Goal: Book appointment/travel/reservation

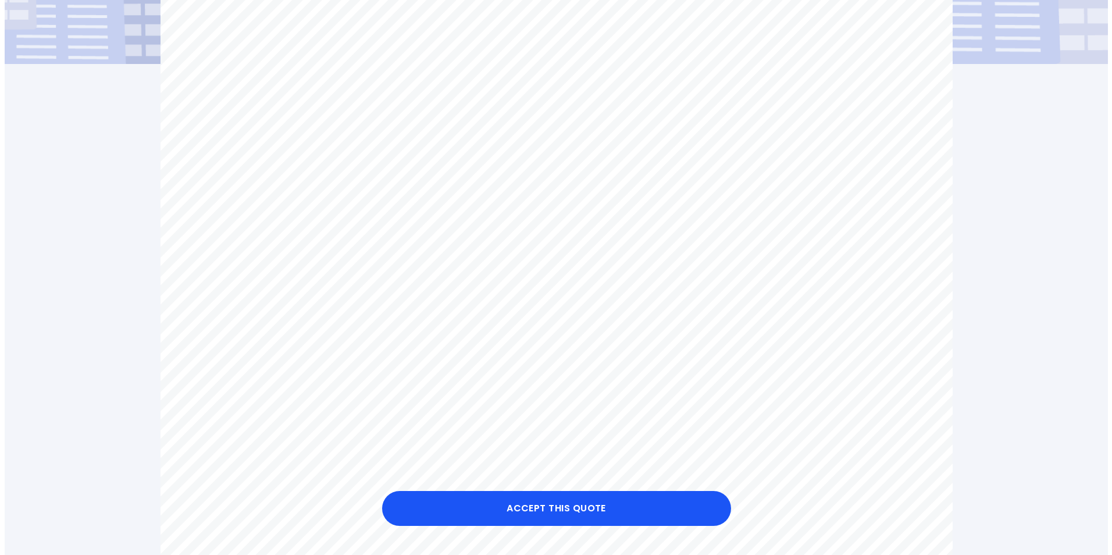
scroll to position [349, 0]
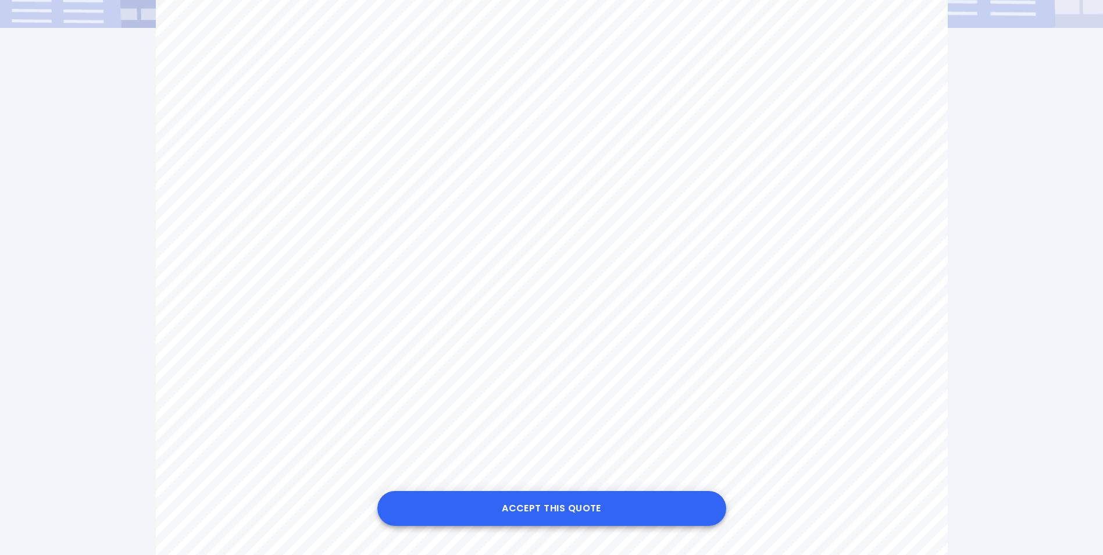
click at [589, 501] on button "Accept this Quote" at bounding box center [551, 508] width 349 height 35
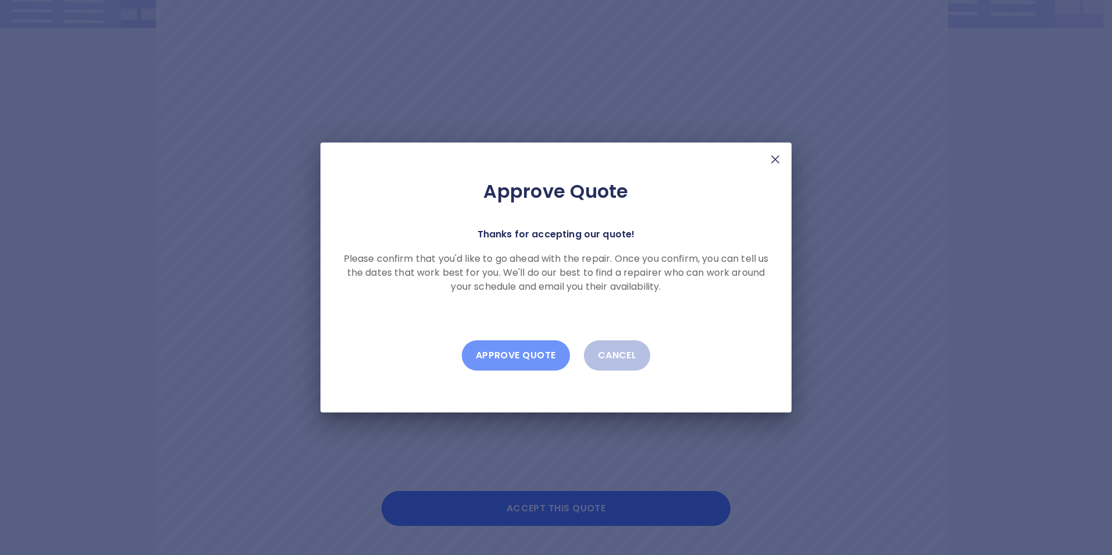
click at [532, 355] on button "Approve Quote" at bounding box center [516, 355] width 108 height 30
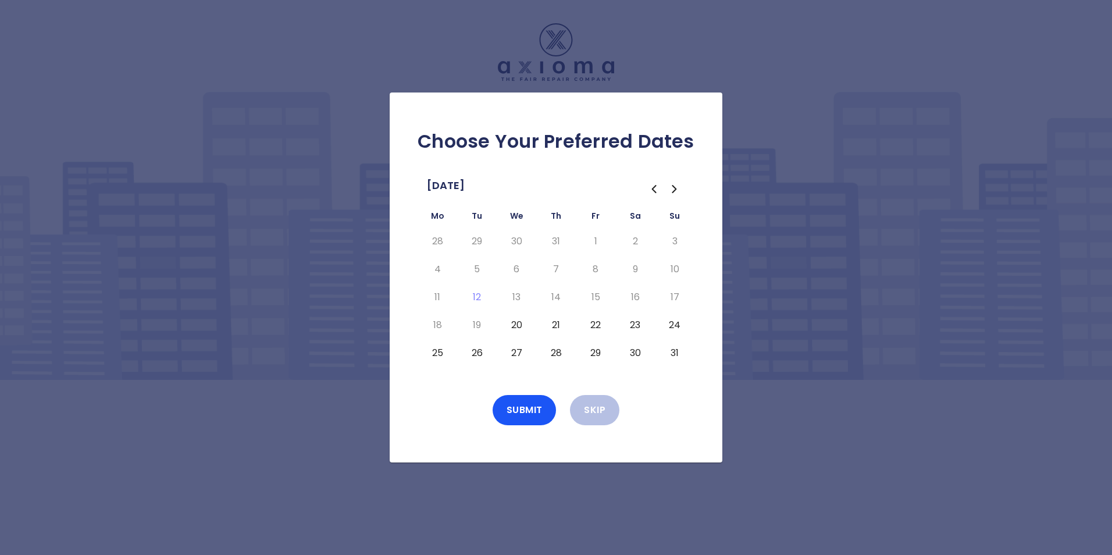
click at [515, 324] on button "20" at bounding box center [516, 325] width 21 height 19
click at [532, 408] on button "Submit" at bounding box center [524, 410] width 64 height 30
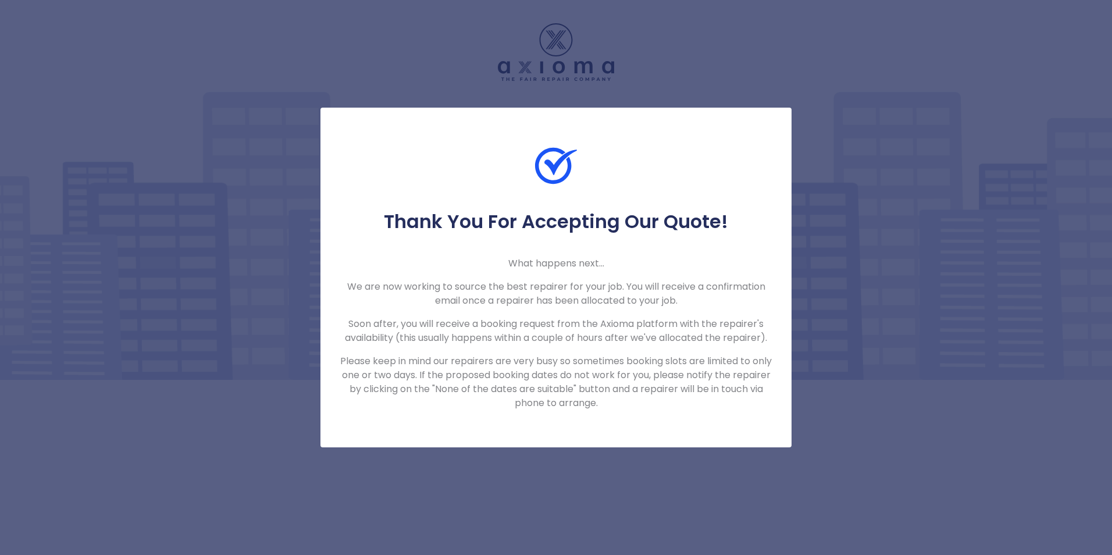
click at [936, 459] on div "Thank You For Accepting Our Quote! What happens next... We are now working to s…" at bounding box center [556, 277] width 1112 height 555
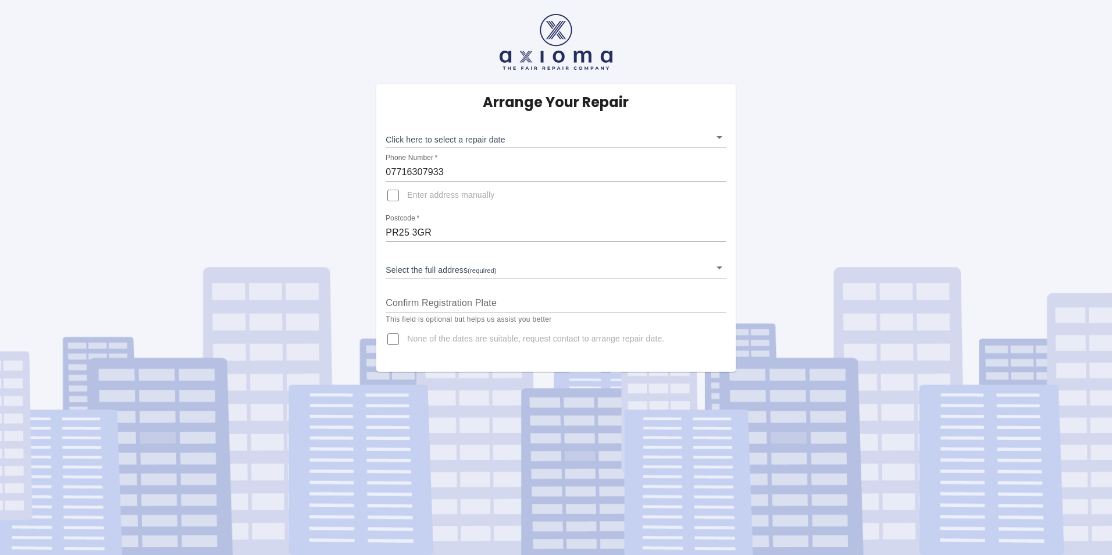
click at [516, 272] on body "Arrange Your Repair Click here to select a repair date ​ Phone Number   * 07716…" at bounding box center [556, 277] width 1112 height 555
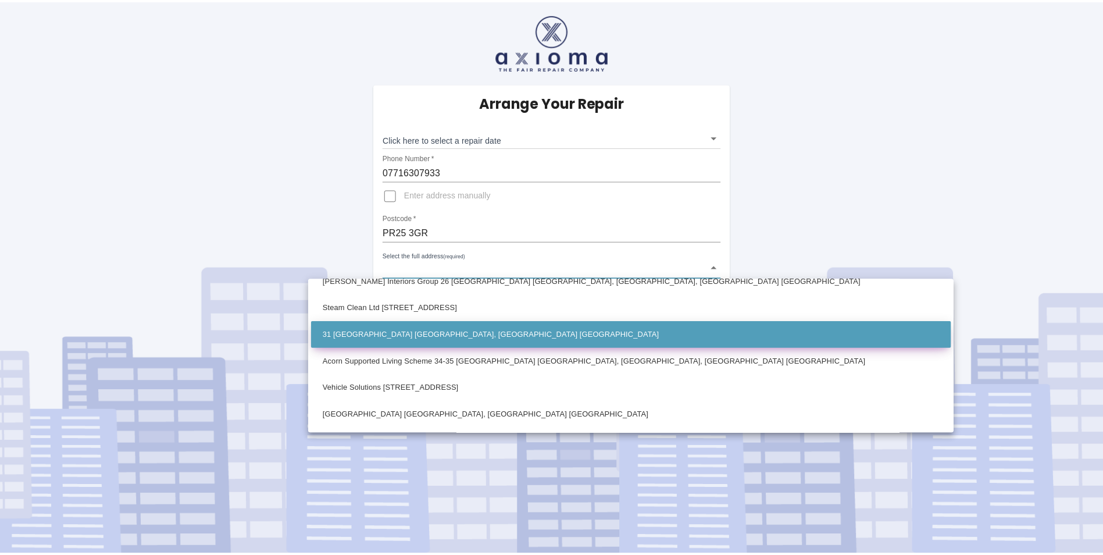
scroll to position [233, 0]
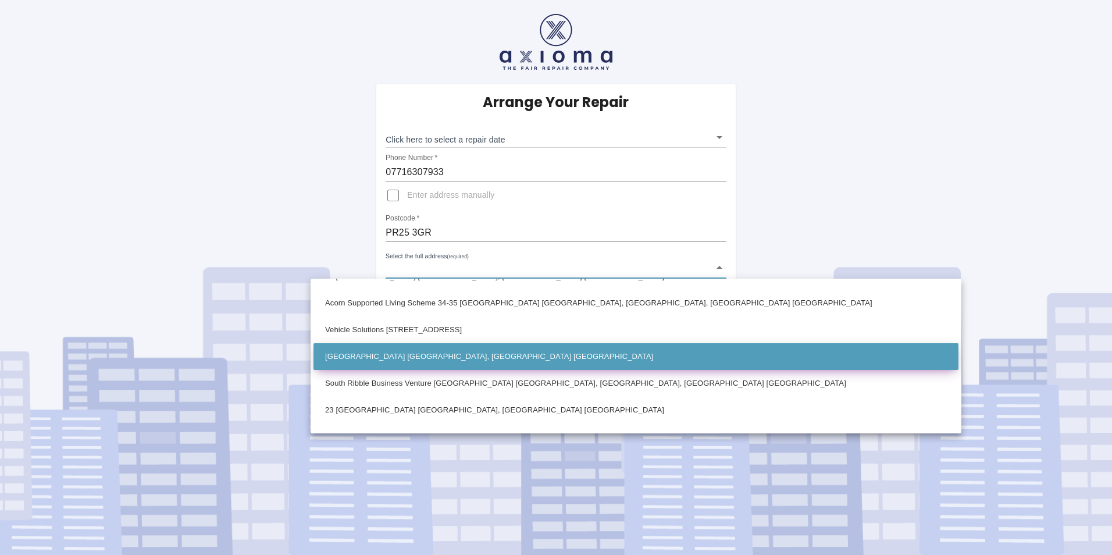
click at [454, 359] on li "[GEOGRAPHIC_DATA] [GEOGRAPHIC_DATA], [GEOGRAPHIC_DATA] [GEOGRAPHIC_DATA]" at bounding box center [635, 356] width 645 height 27
type input "[GEOGRAPHIC_DATA] [GEOGRAPHIC_DATA], [GEOGRAPHIC_DATA] [GEOGRAPHIC_DATA]"
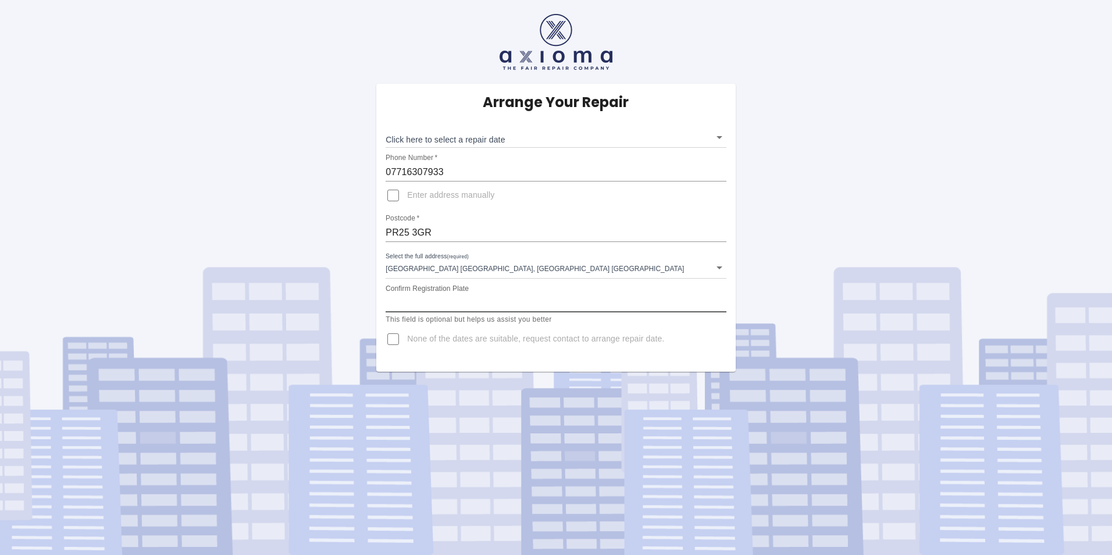
click at [488, 305] on input "Confirm Registration Plate" at bounding box center [555, 303] width 340 height 19
type input "KM70HTO"
click at [558, 137] on body "Arrange Your Repair Click here to select a repair date ​ Phone Number   * 07716…" at bounding box center [556, 277] width 1112 height 555
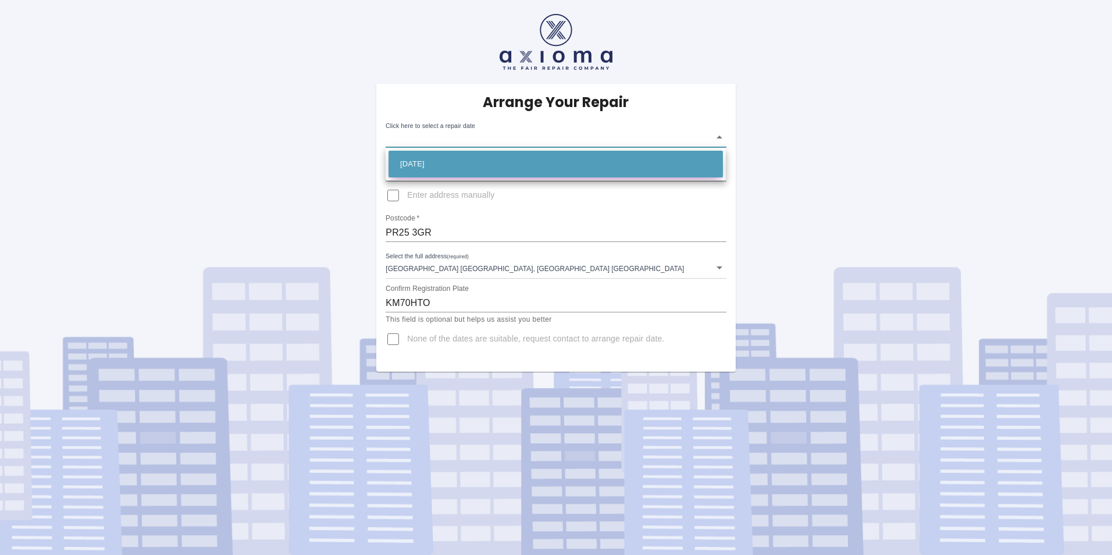
click at [463, 160] on li "[DATE]" at bounding box center [555, 164] width 334 height 27
type input "[DATE]T00:00:00.000Z"
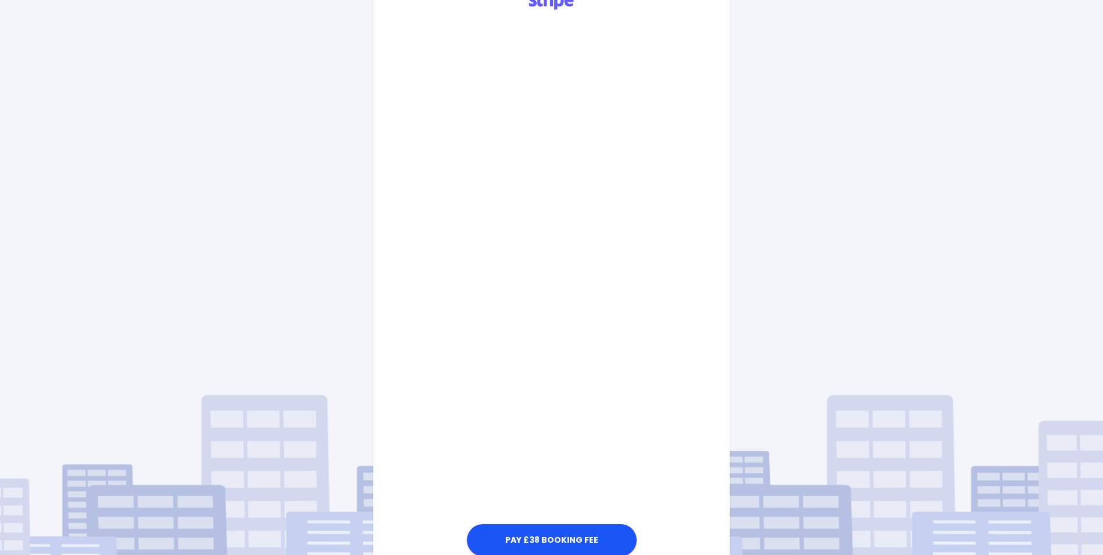
scroll to position [496, 0]
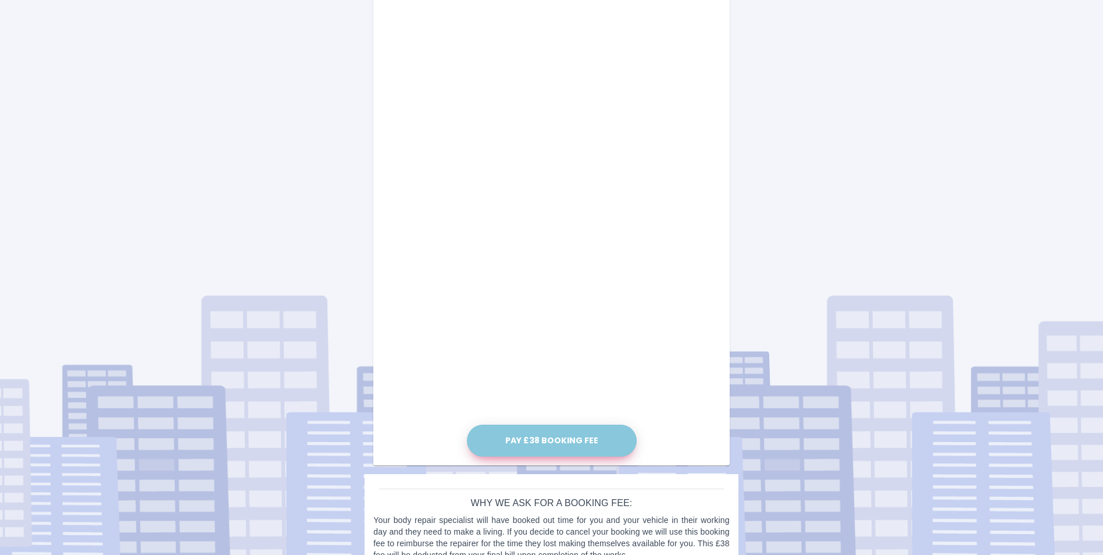
click at [554, 441] on button "Pay £38 Booking Fee" at bounding box center [552, 440] width 170 height 32
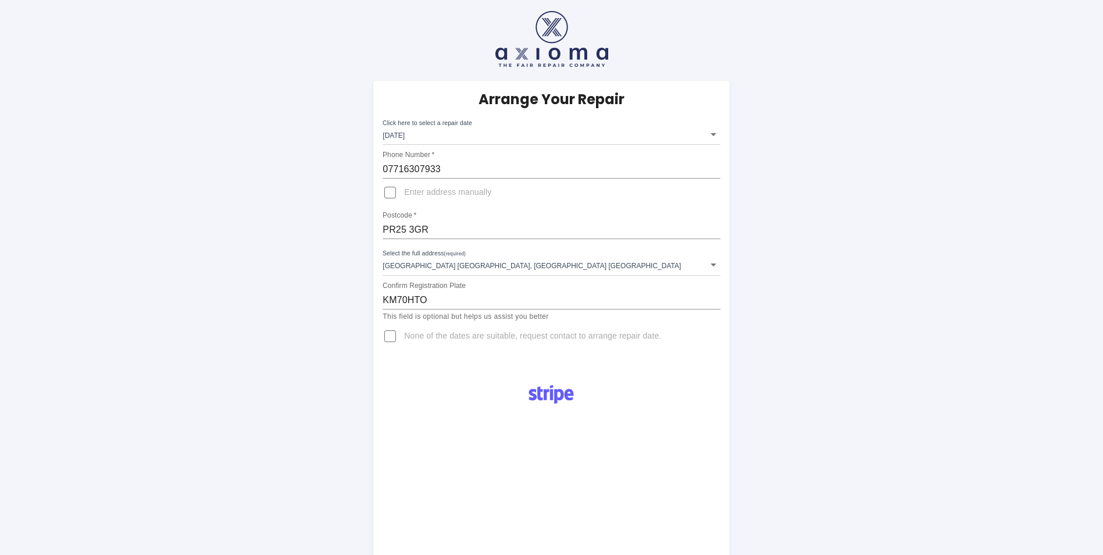
scroll to position [0, 0]
